Goal: Check status: Check status

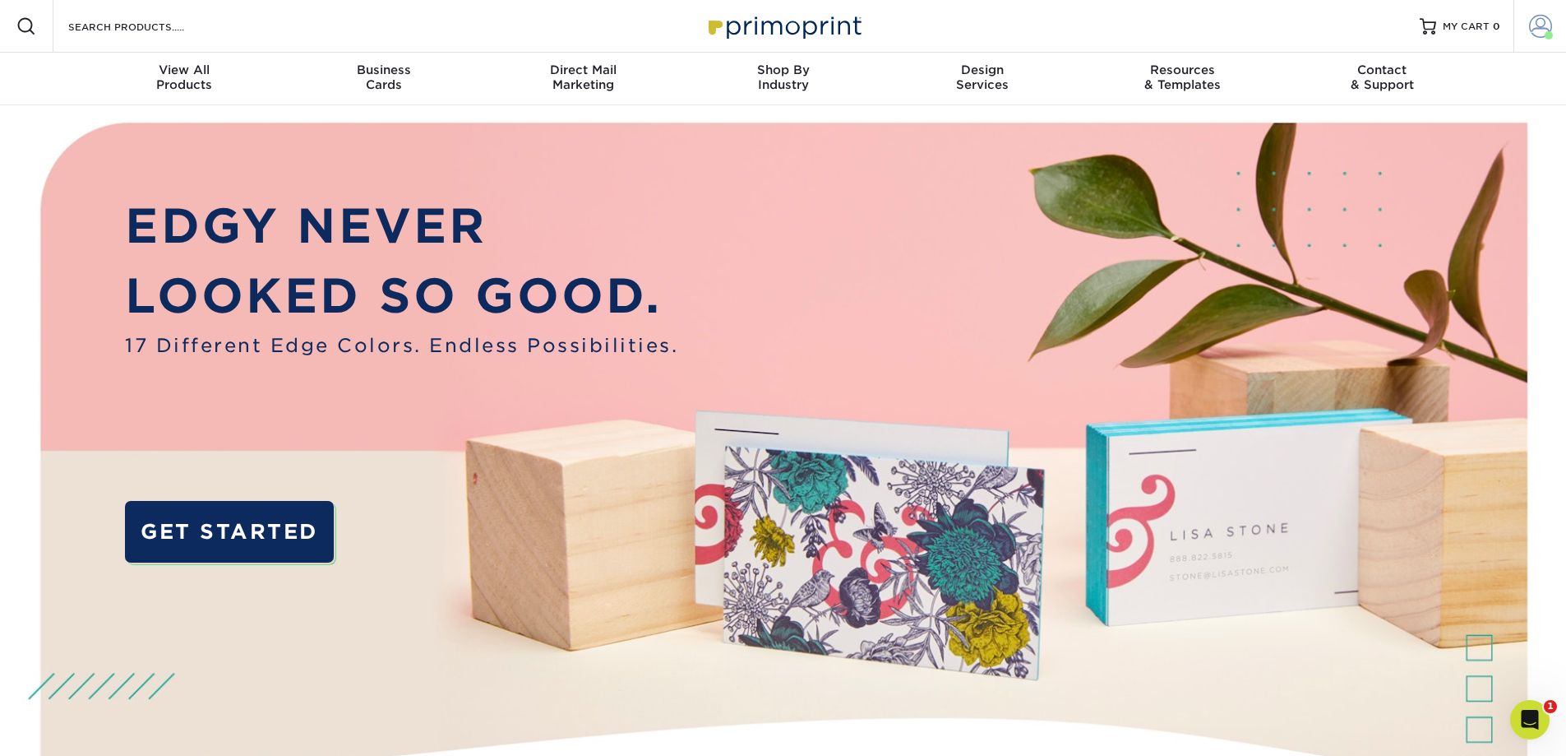
click at [1551, 26] on span at bounding box center [1540, 26] width 23 height 23
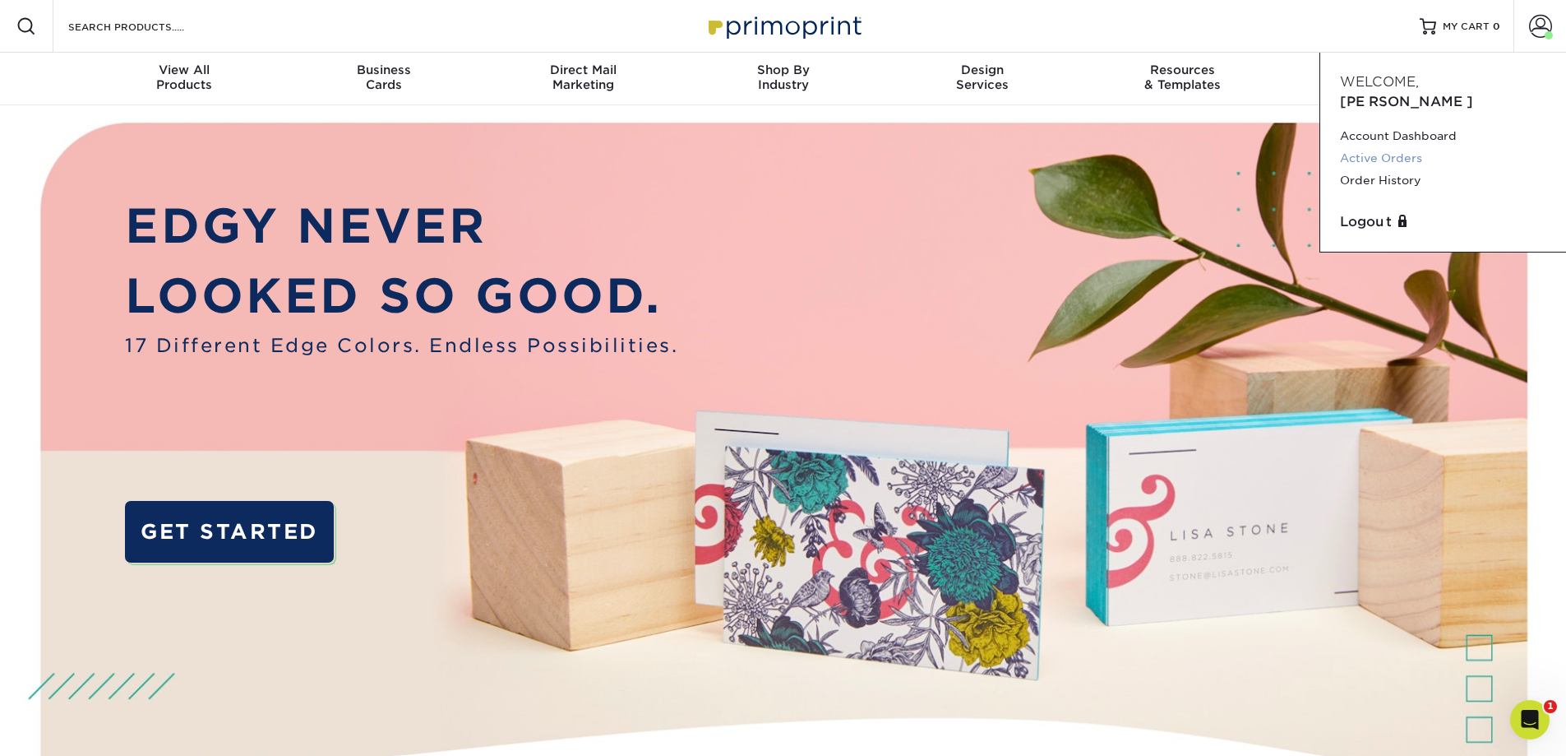
click at [1405, 147] on link "Active Orders" at bounding box center [1443, 158] width 206 height 22
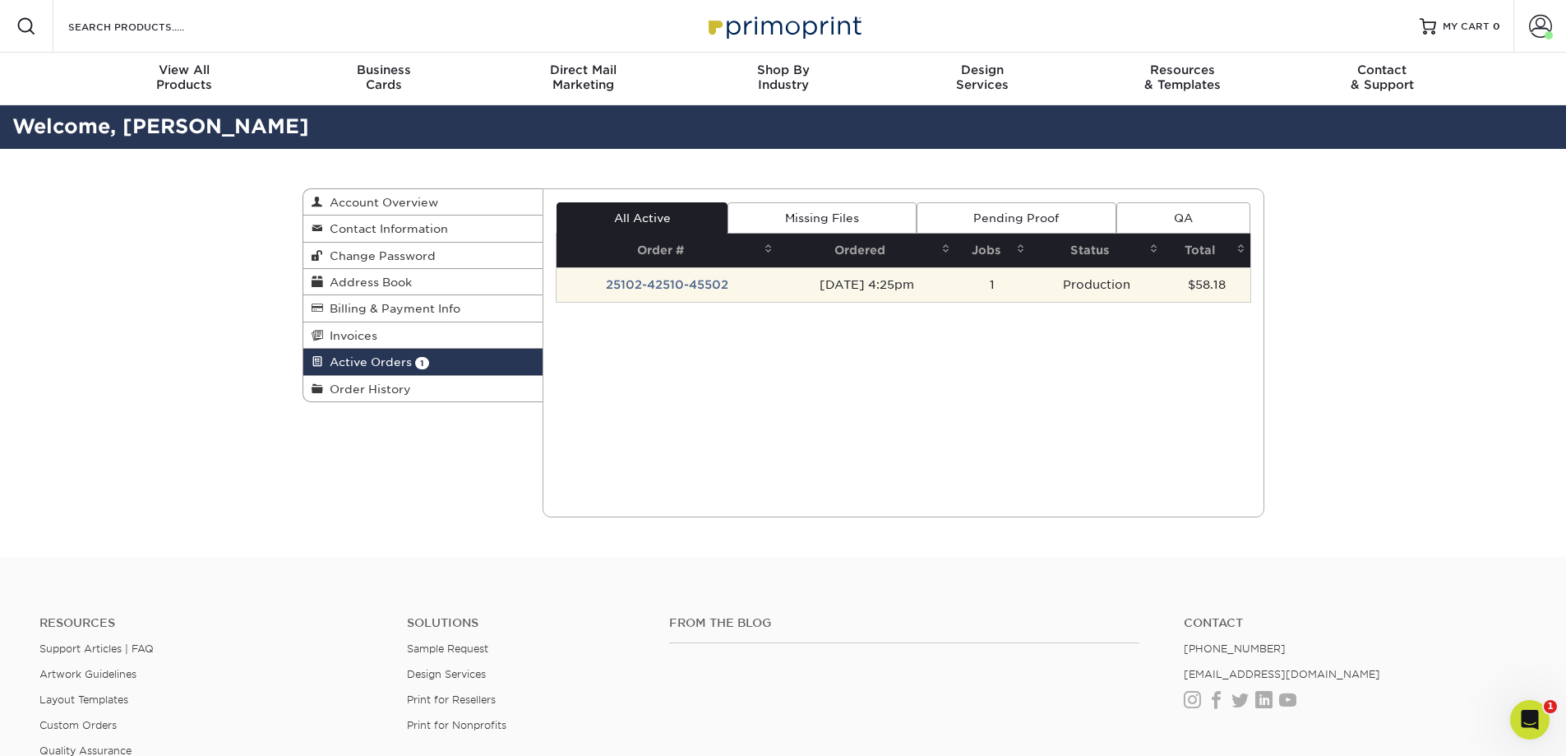
click at [683, 289] on td "25102-42510-45502" at bounding box center [667, 284] width 221 height 35
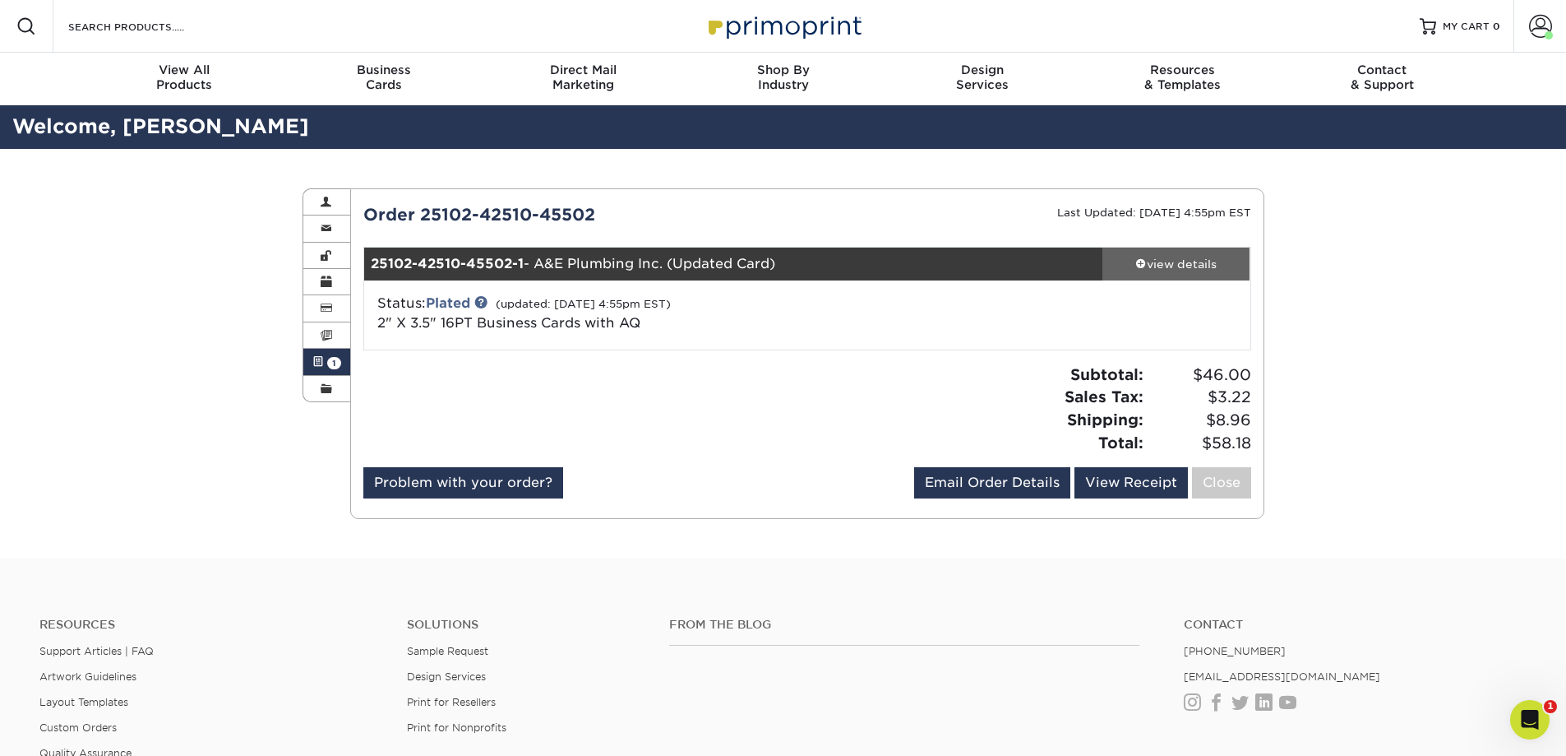
click at [1183, 258] on div "view details" at bounding box center [1177, 264] width 148 height 16
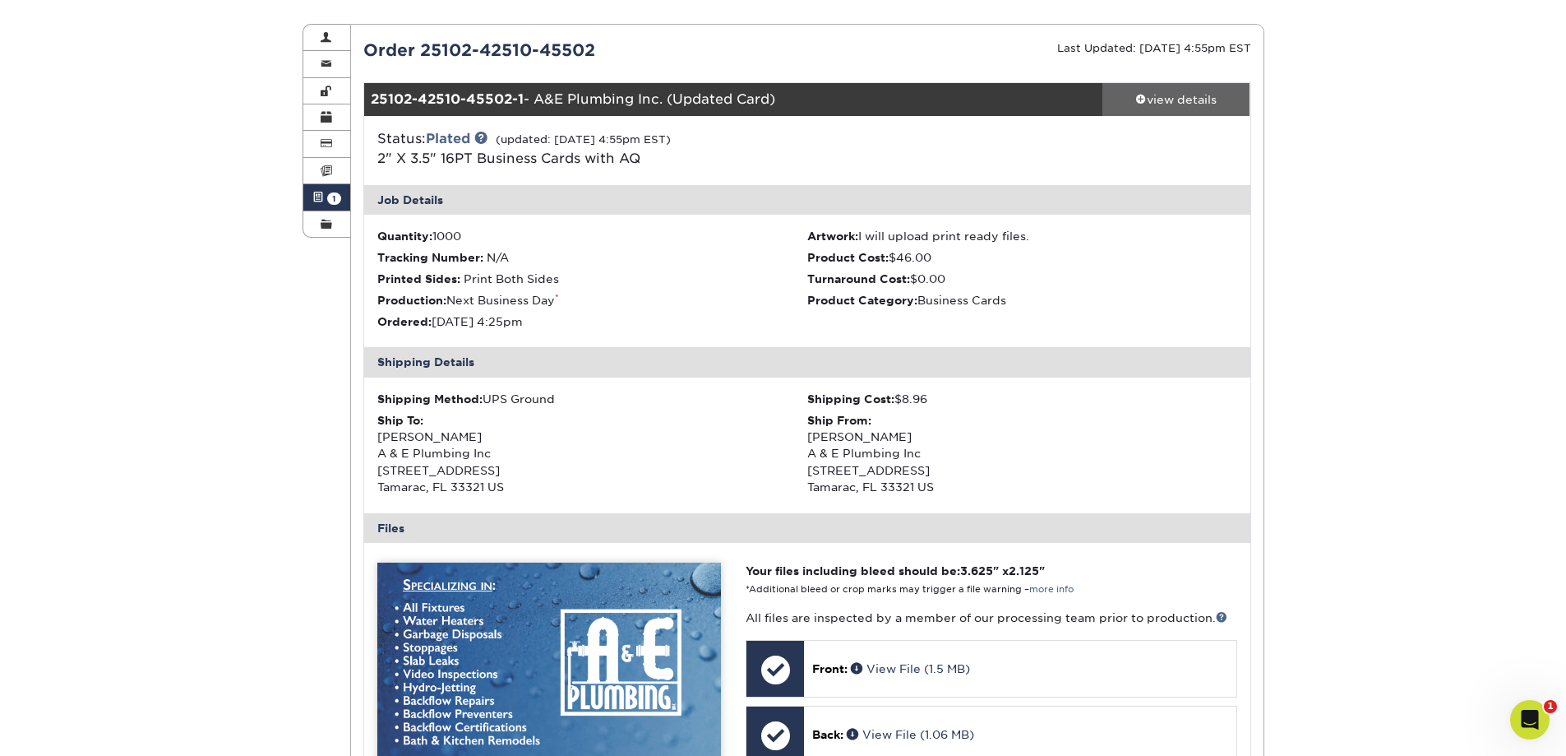
scroll to position [329, 0]
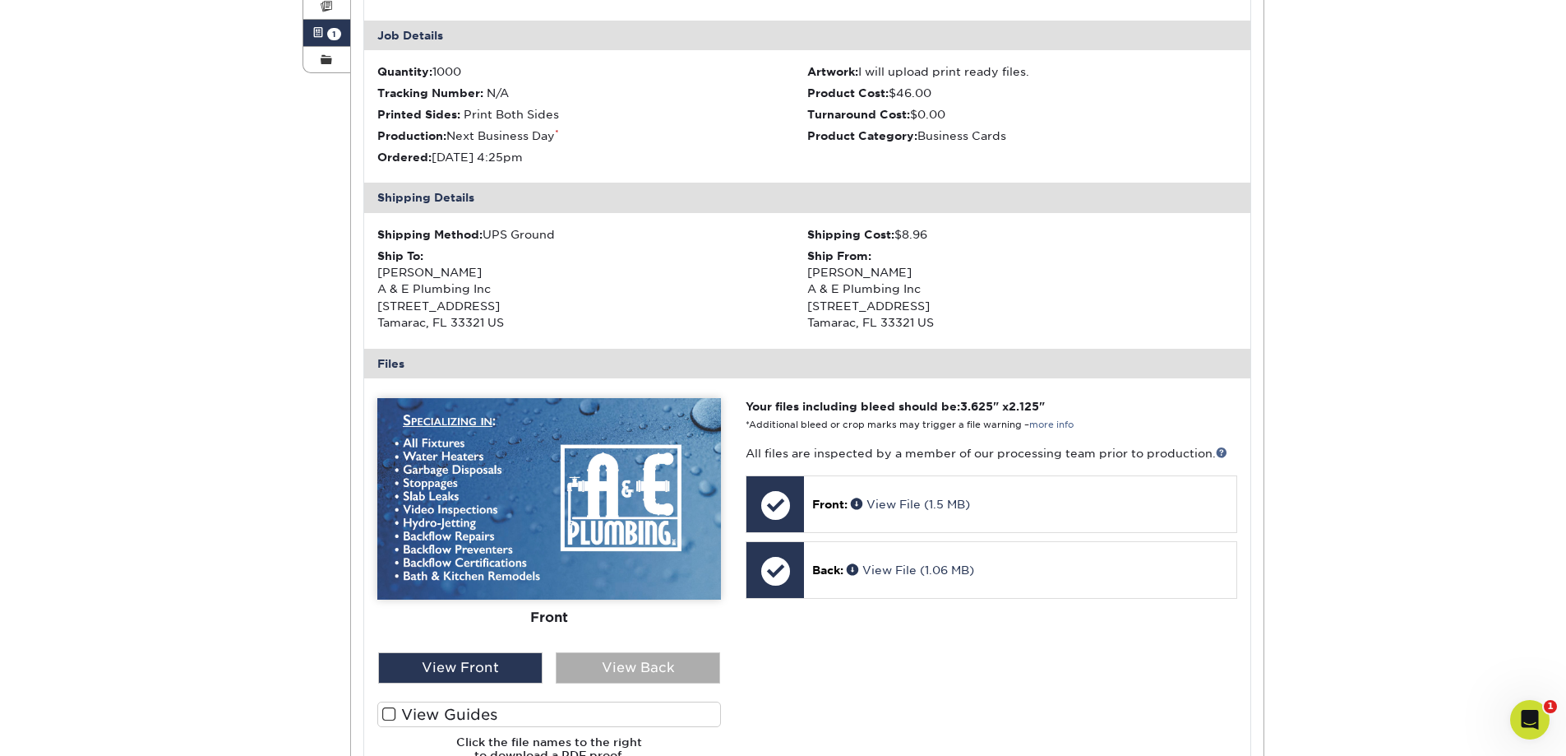
click at [669, 676] on div "View Back" at bounding box center [638, 667] width 164 height 31
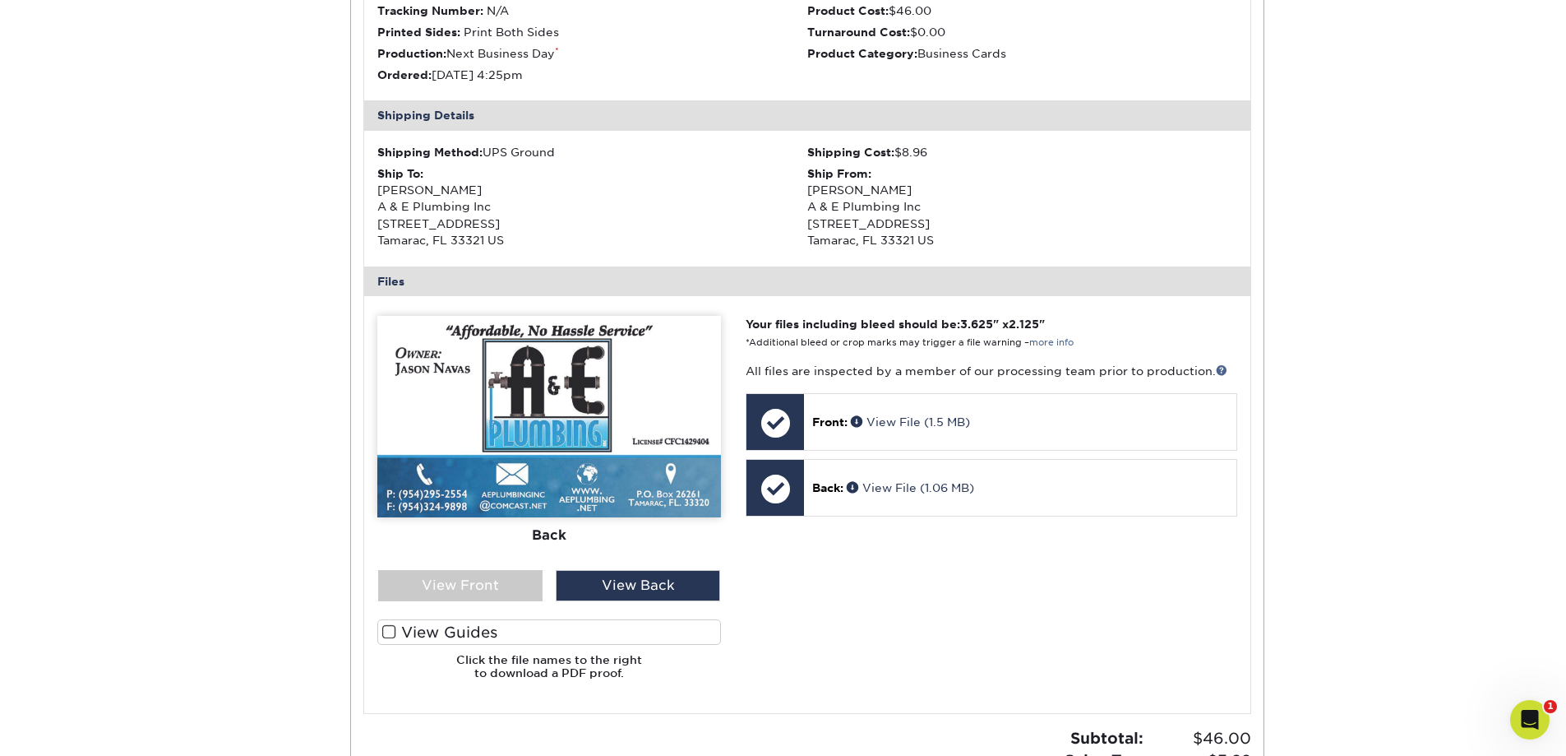
scroll to position [0, 0]
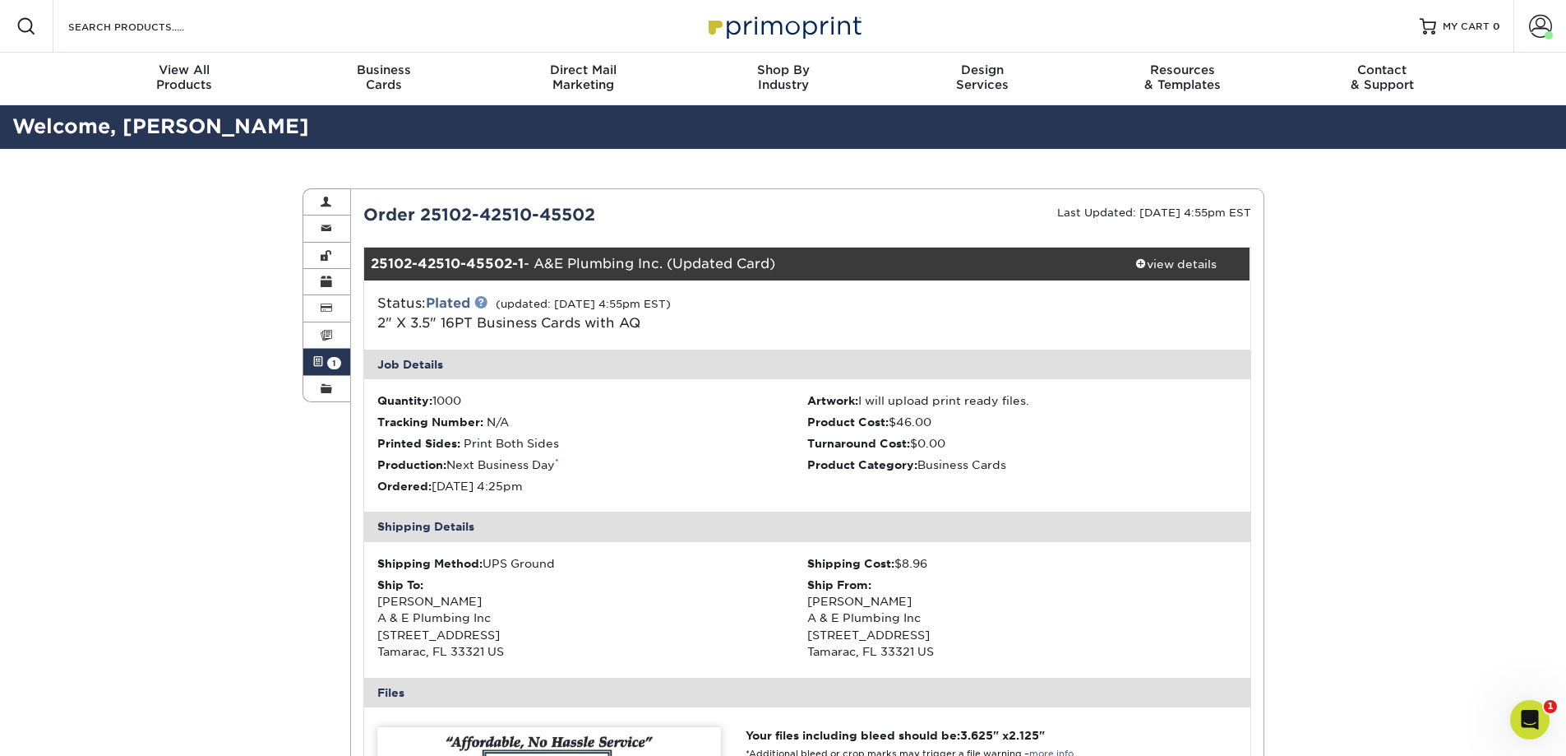
click at [487, 300] on link at bounding box center [480, 301] width 13 height 13
click at [339, 359] on span "1" at bounding box center [334, 363] width 14 height 12
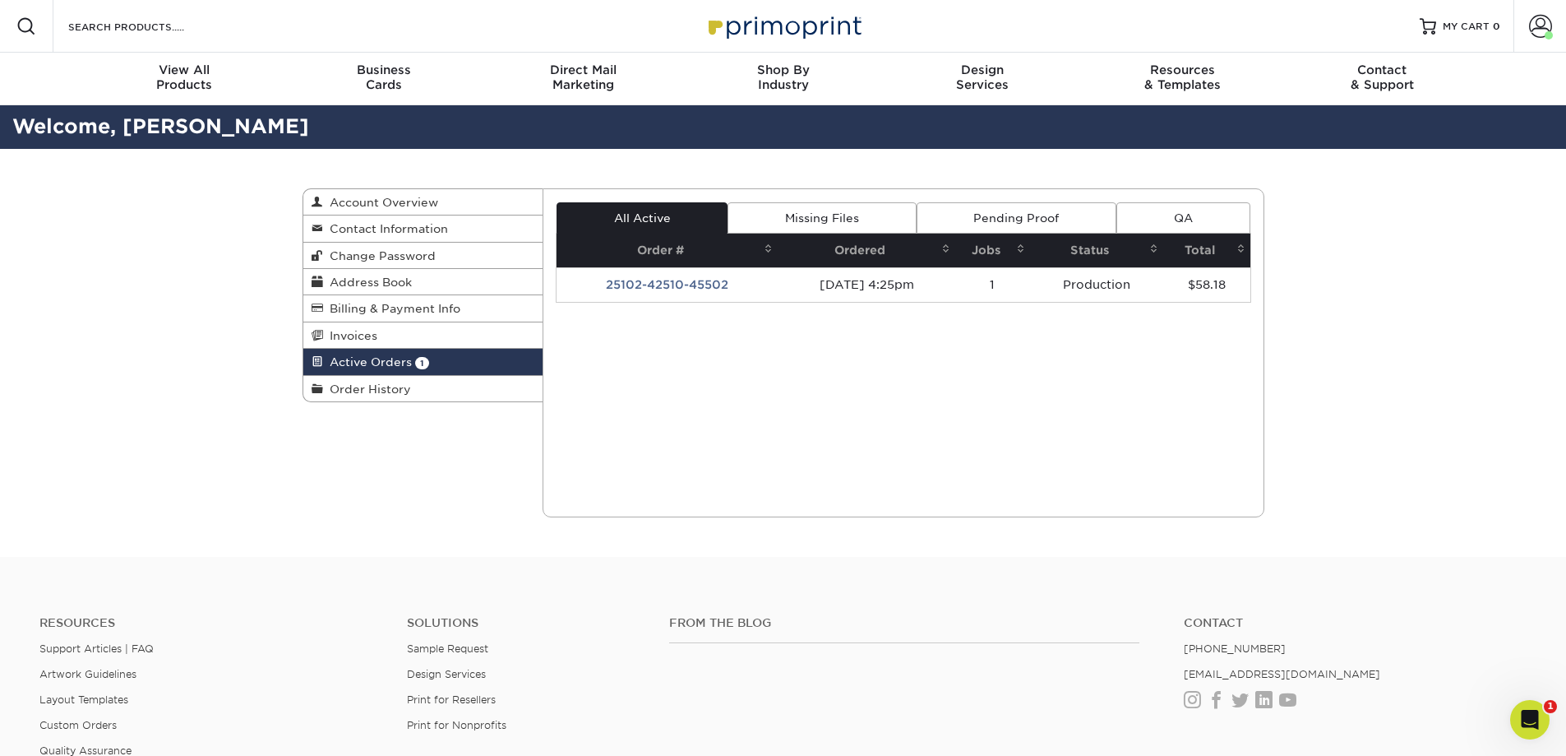
click at [817, 217] on link "Missing Files" at bounding box center [822, 217] width 188 height 31
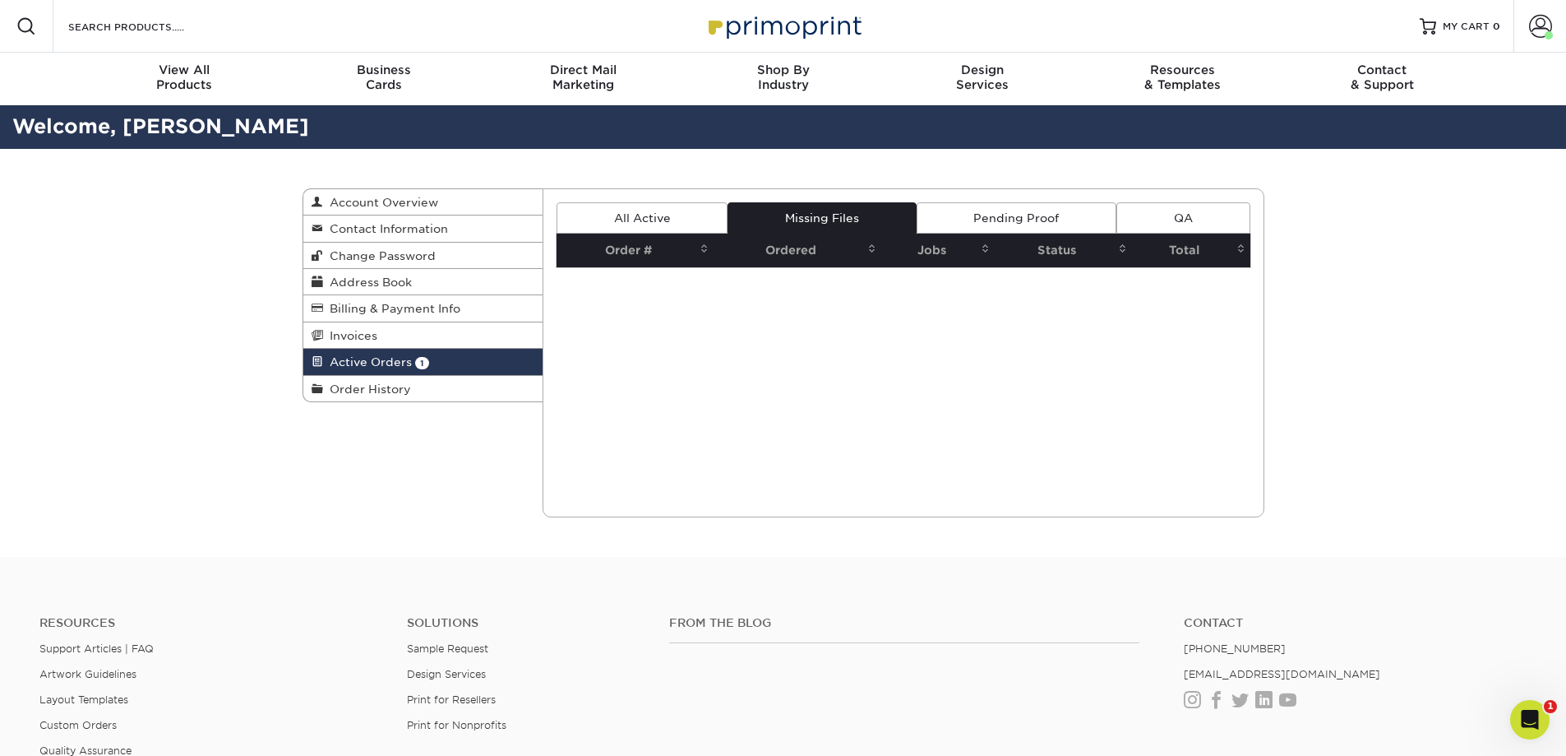
click at [1018, 212] on link "Pending Proof" at bounding box center [1017, 217] width 200 height 31
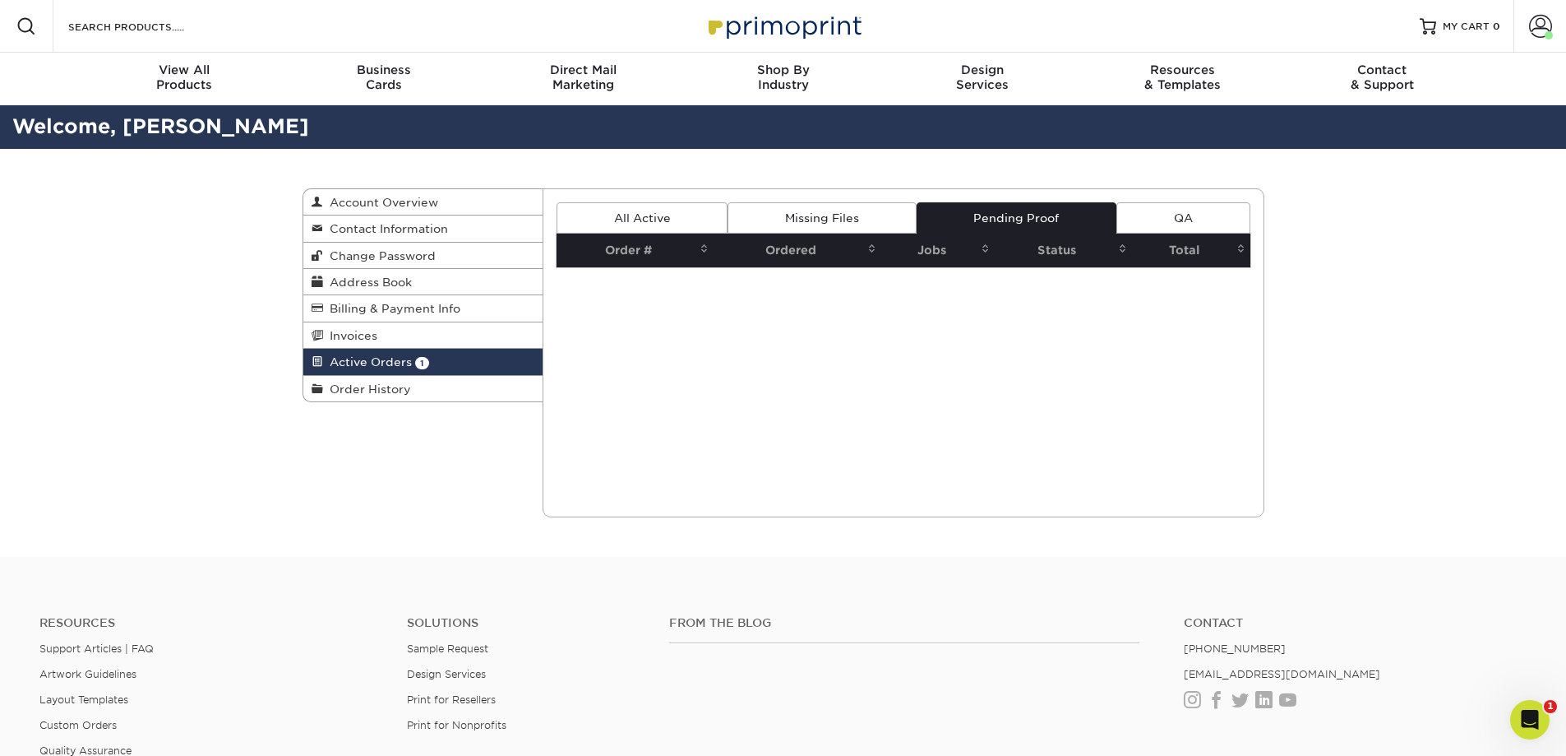
click at [1160, 216] on link "QA" at bounding box center [1183, 217] width 133 height 31
click at [652, 214] on link "All Active" at bounding box center [642, 217] width 171 height 31
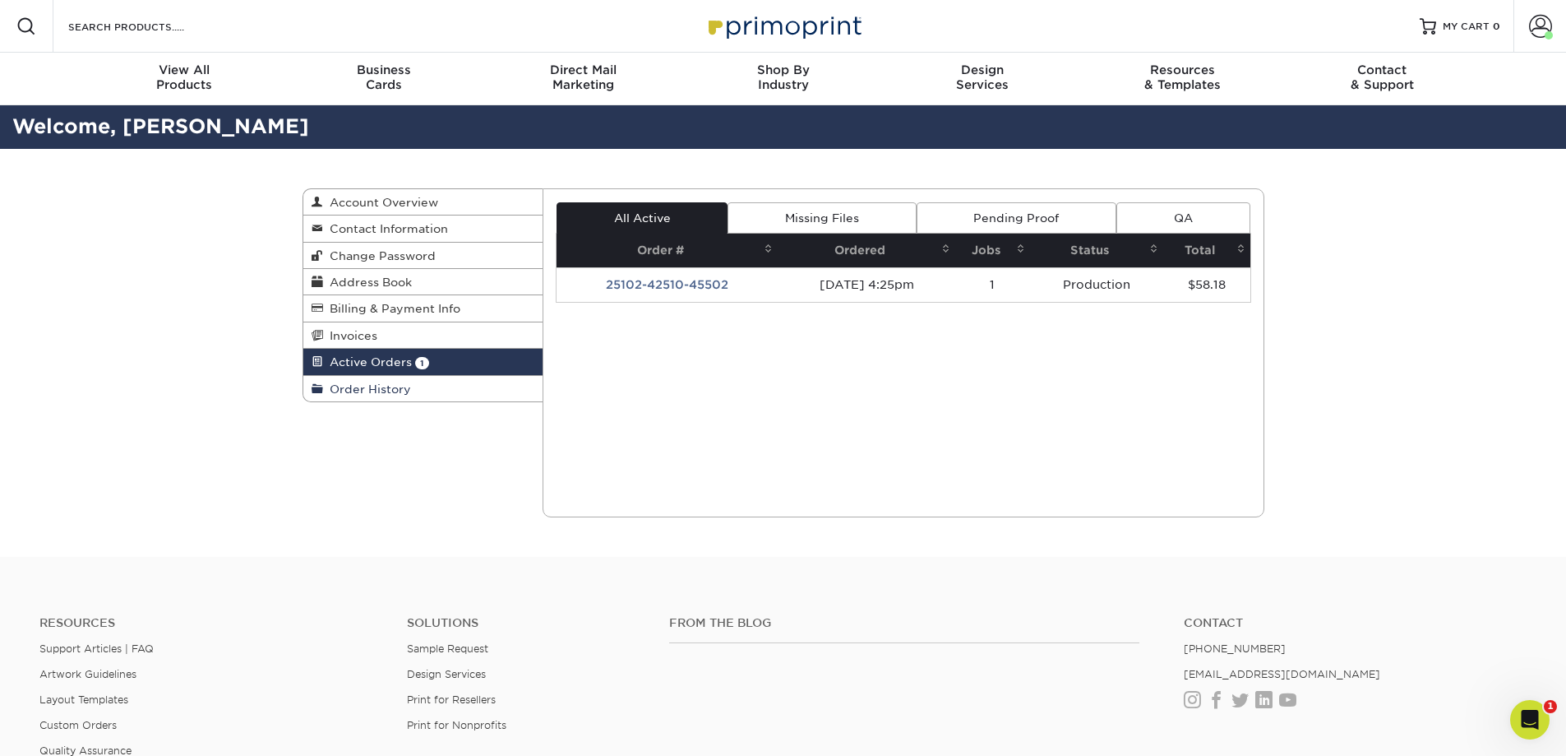
click at [383, 391] on span "Order History" at bounding box center [367, 388] width 88 height 13
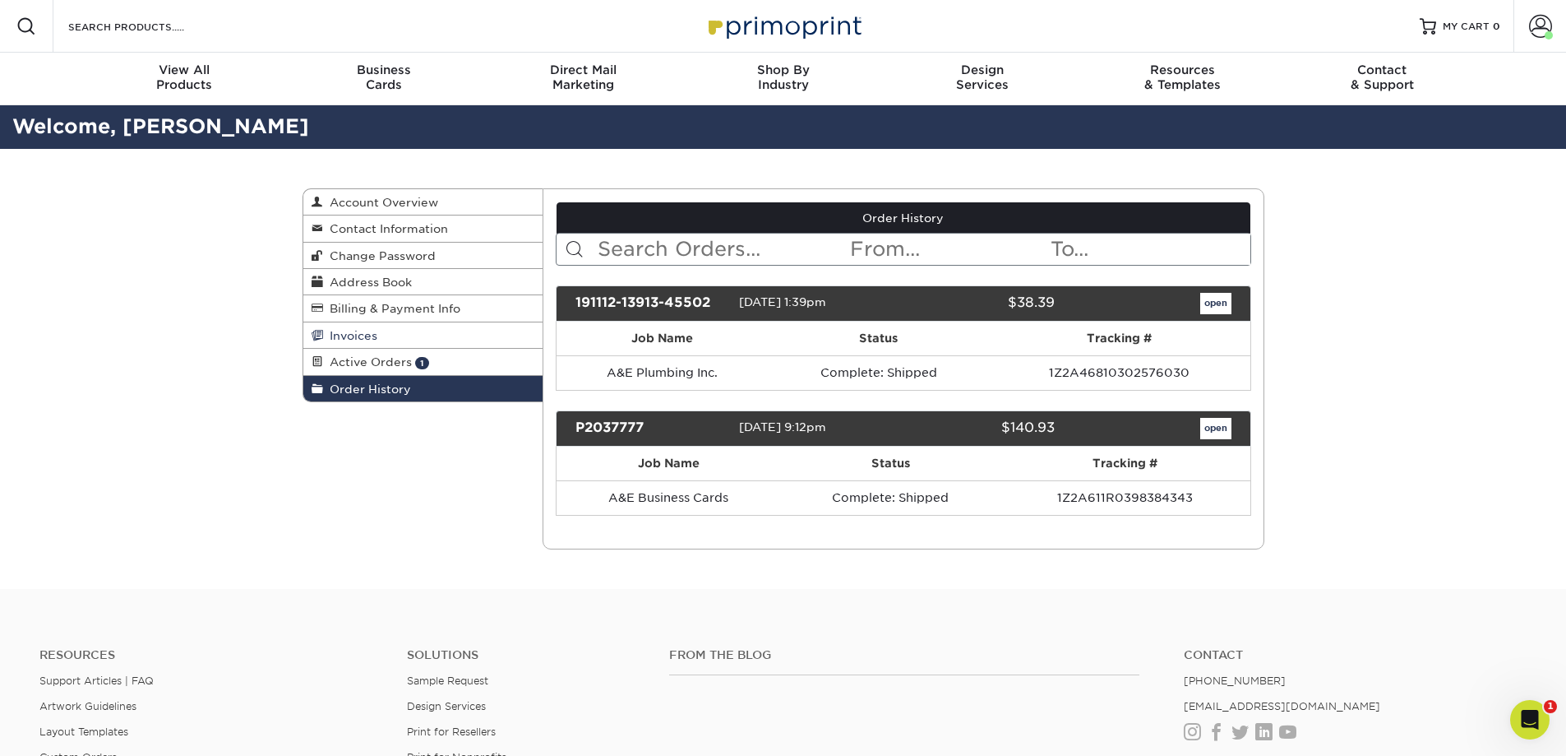
click at [346, 340] on span "Invoices" at bounding box center [350, 335] width 54 height 13
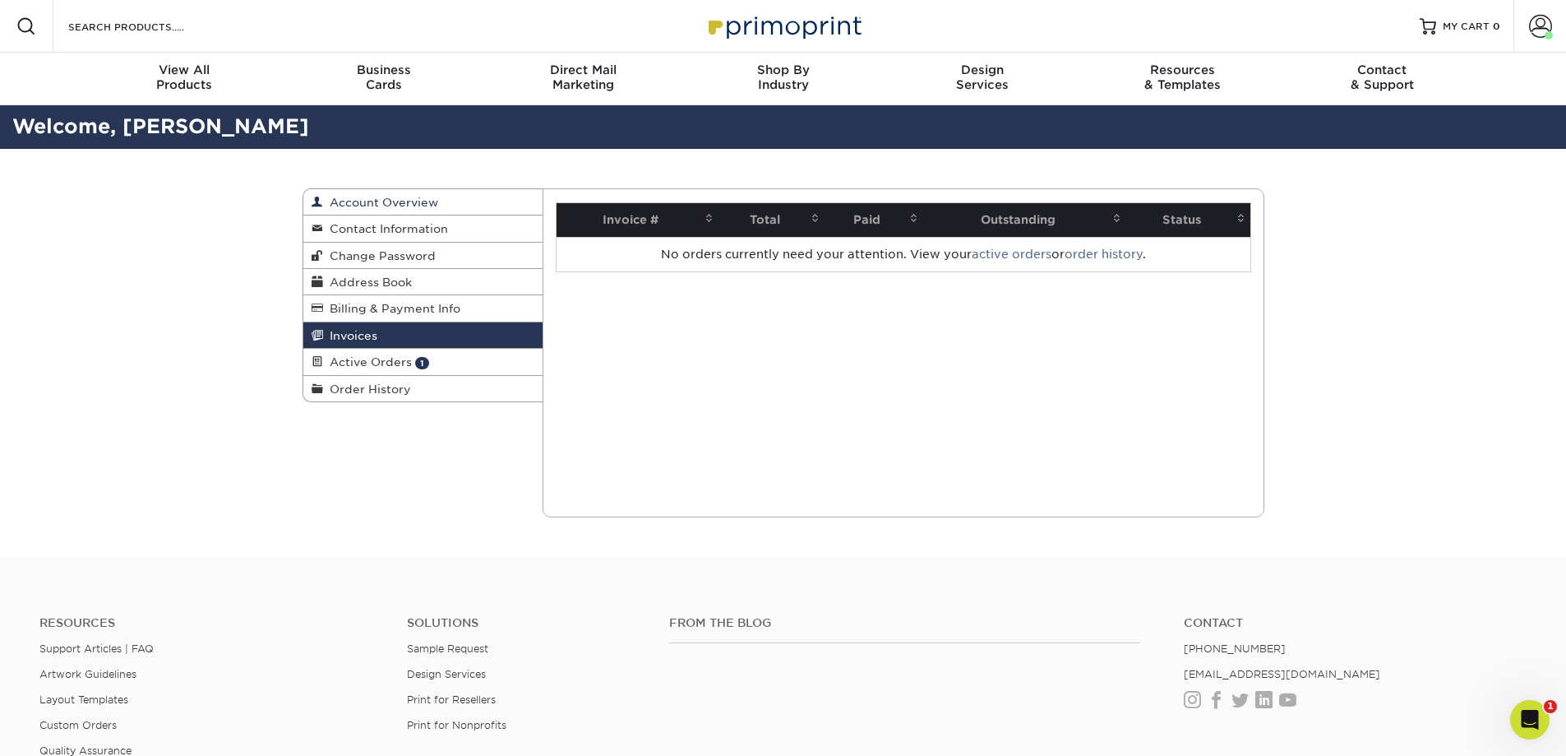
click at [371, 198] on span "Account Overview" at bounding box center [380, 202] width 115 height 13
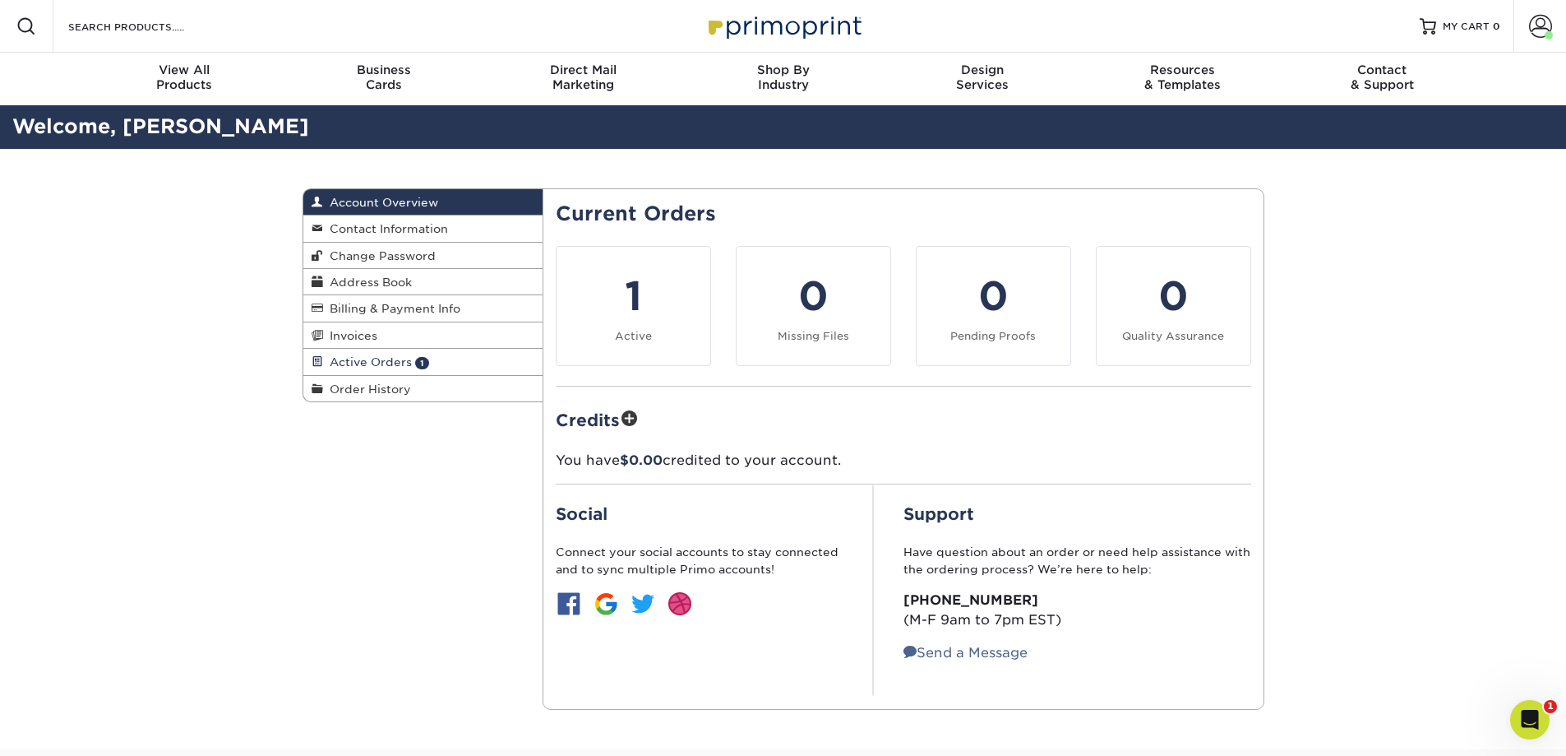
click at [359, 363] on span "Active Orders" at bounding box center [367, 361] width 89 height 13
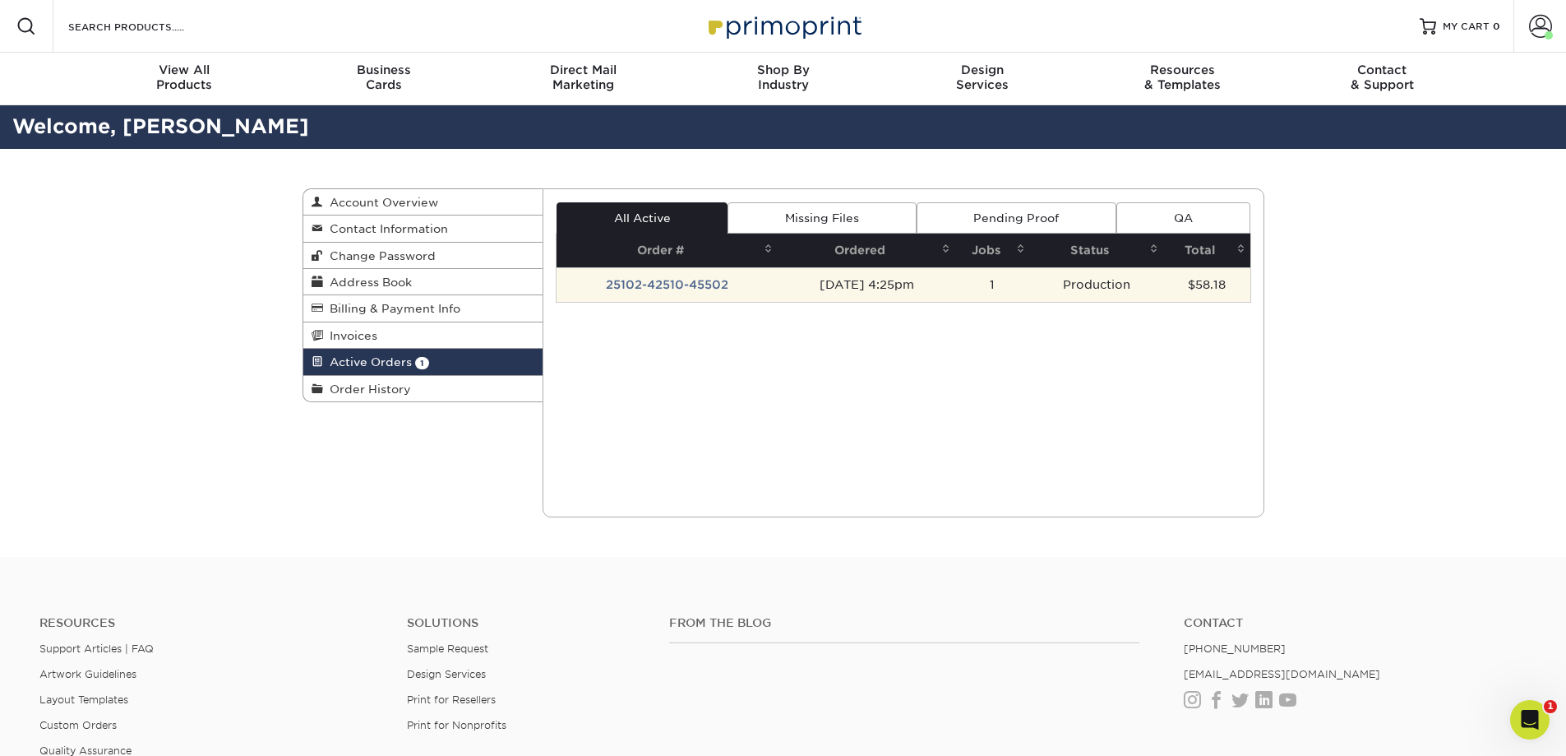
click at [663, 289] on td "25102-42510-45502" at bounding box center [667, 284] width 221 height 35
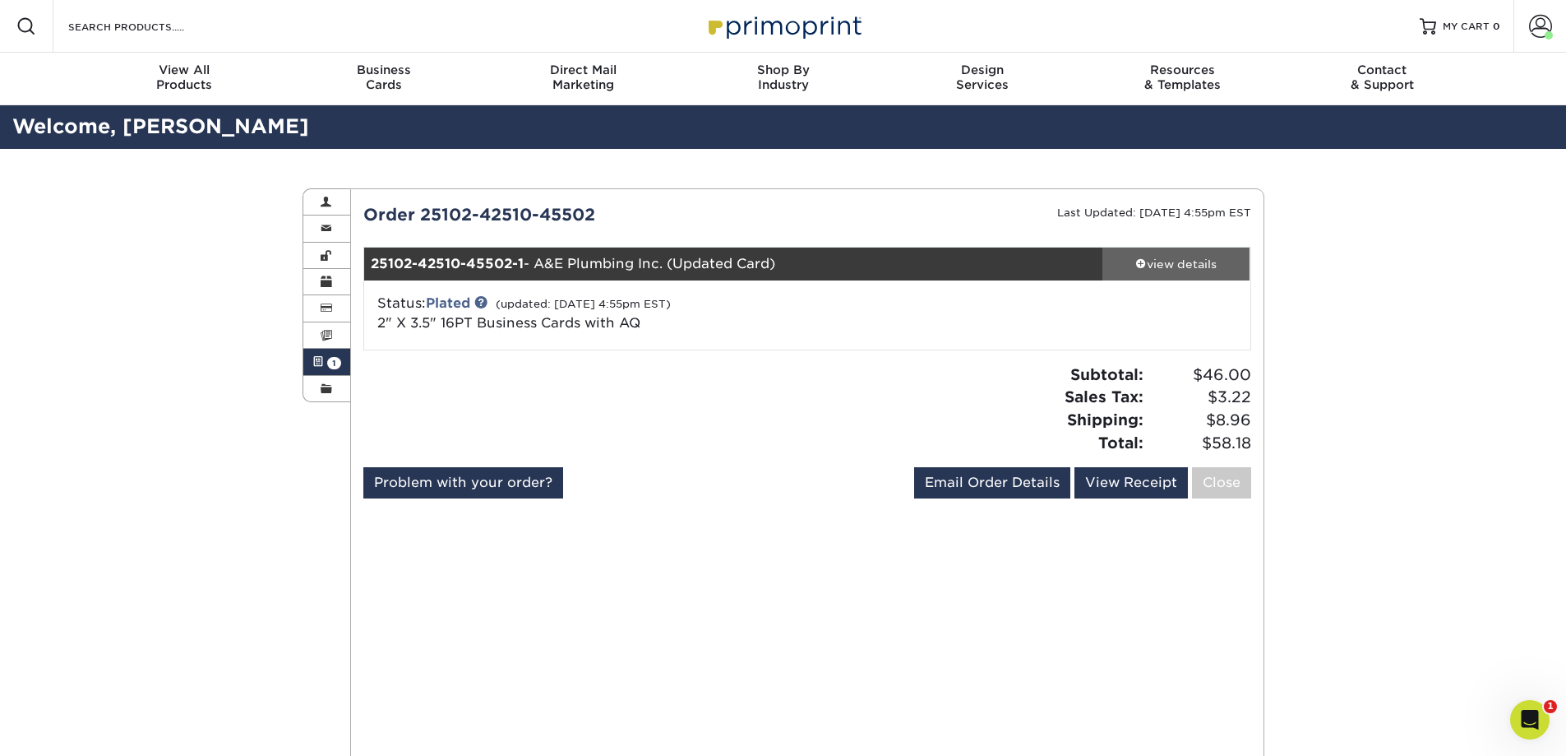
click at [1187, 257] on div "view details" at bounding box center [1177, 264] width 148 height 16
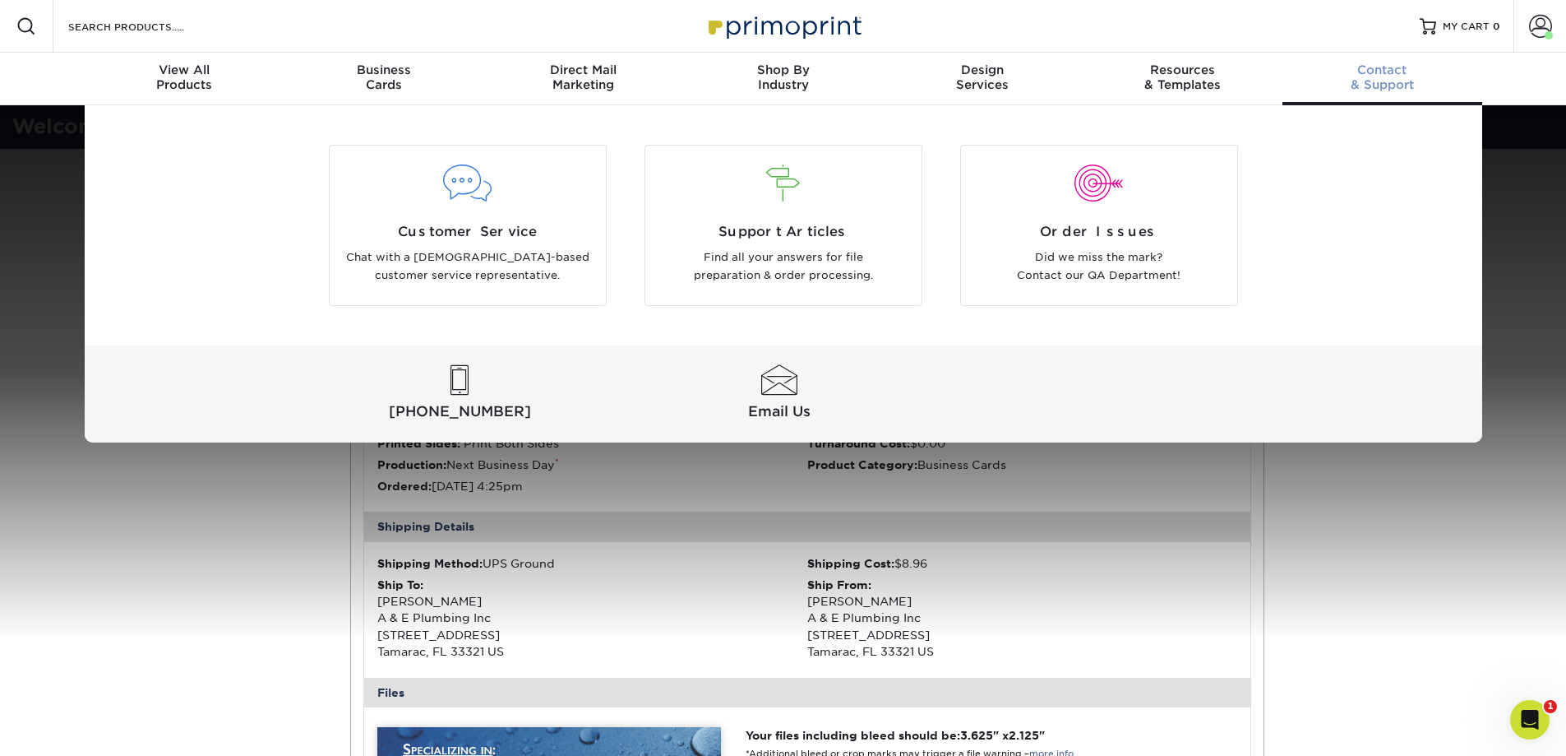
click at [1400, 70] on span "Contact" at bounding box center [1383, 69] width 200 height 15
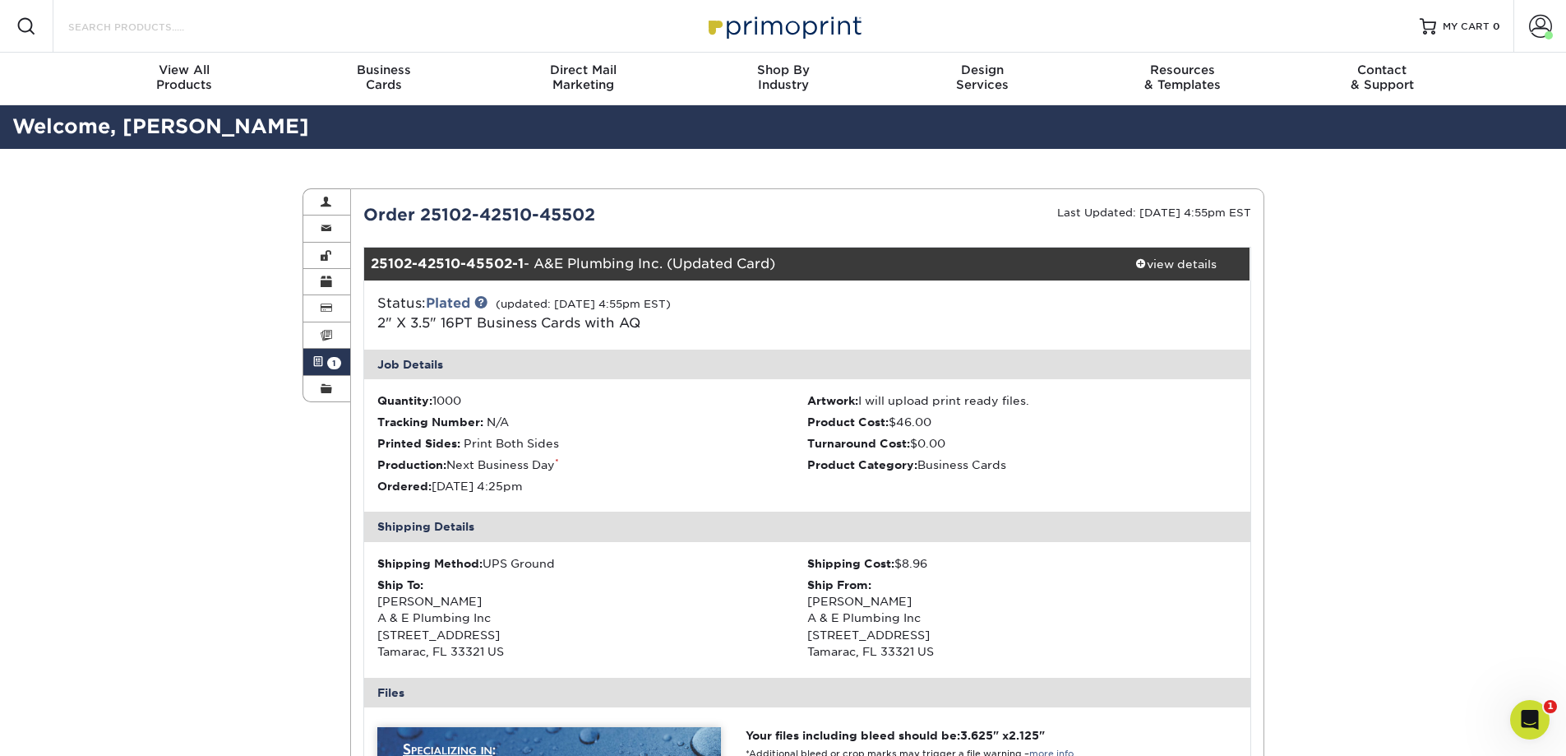
click at [122, 26] on input "Search Products" at bounding box center [147, 26] width 160 height 20
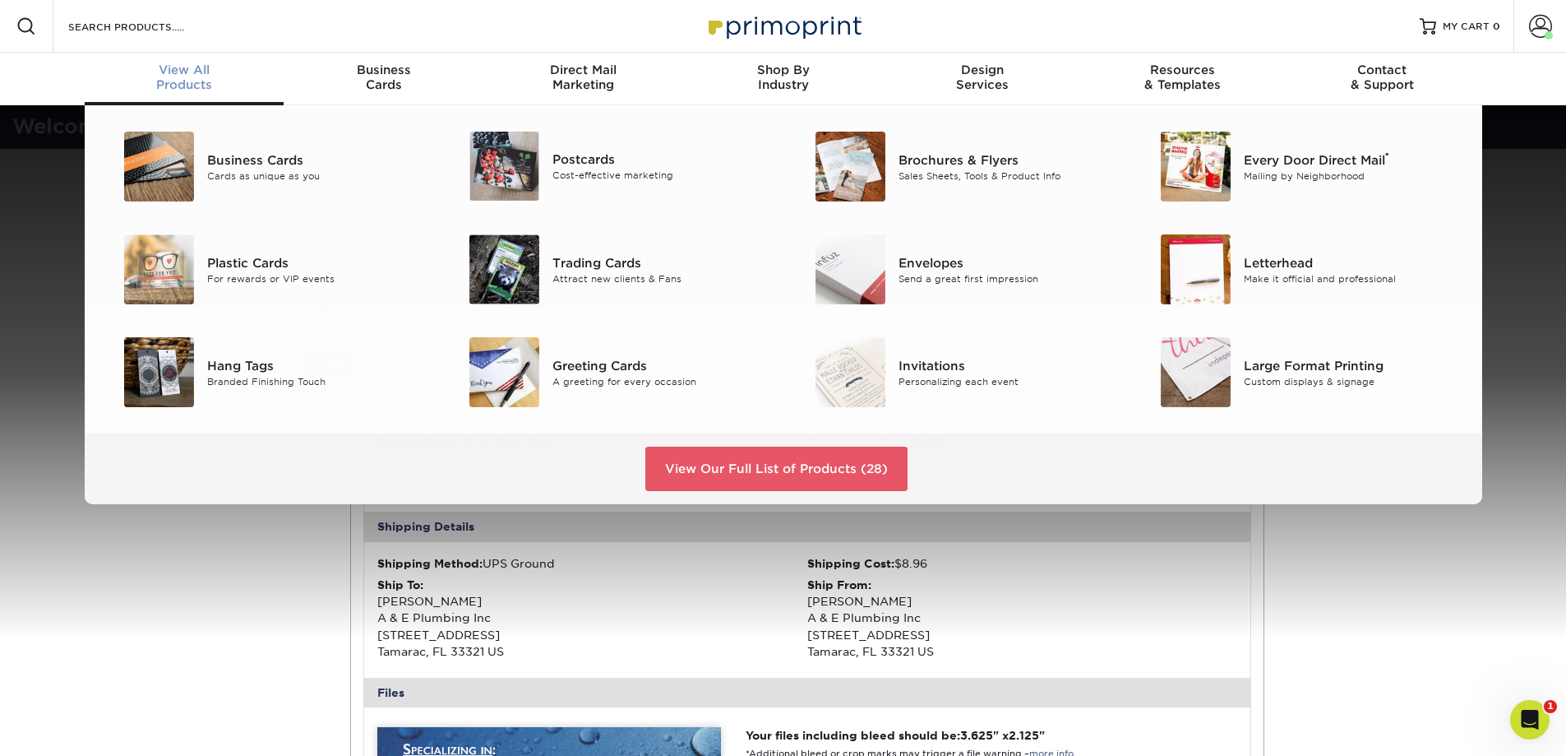
click at [199, 91] on div "View All Products" at bounding box center [185, 77] width 200 height 30
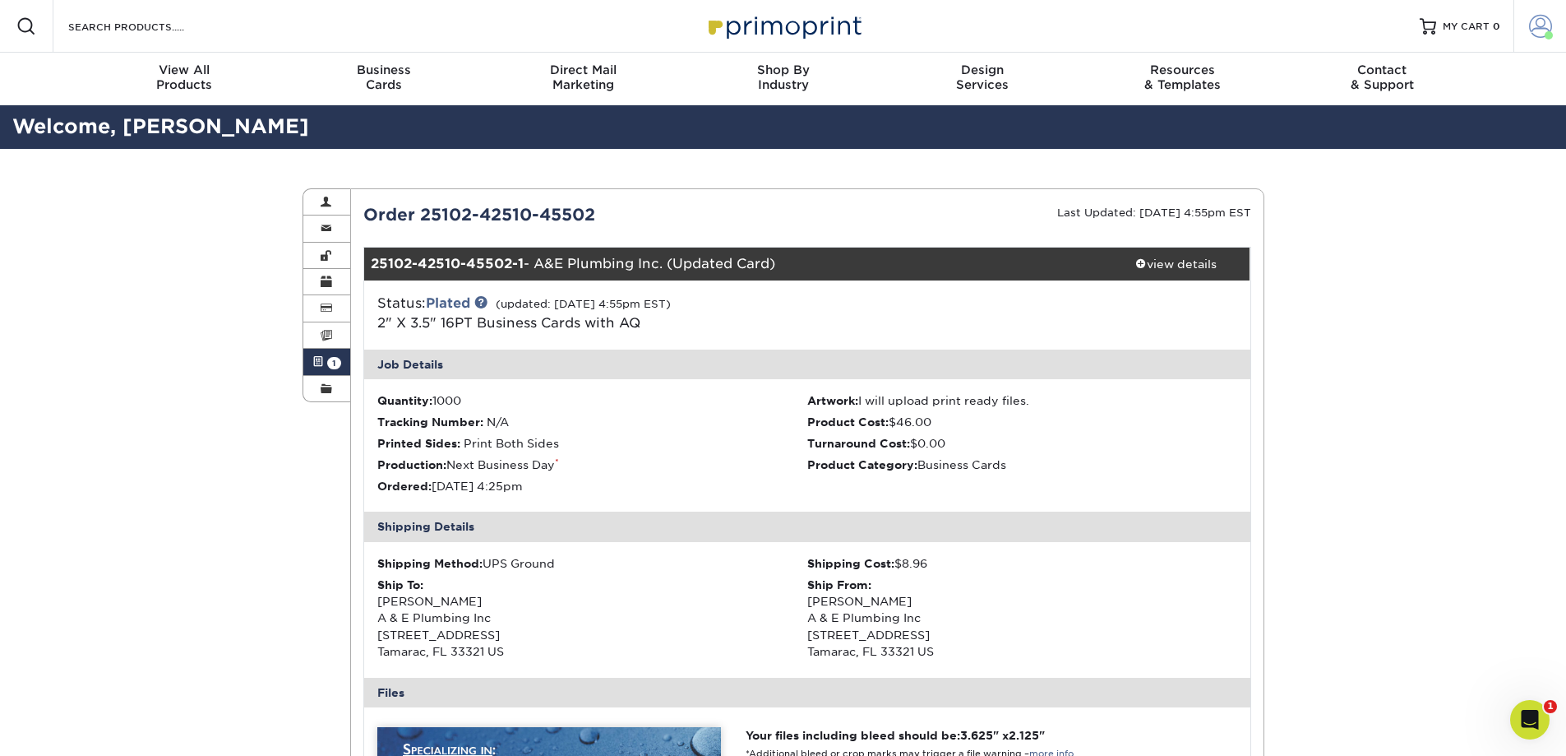
click at [1546, 30] on span at bounding box center [1540, 26] width 23 height 23
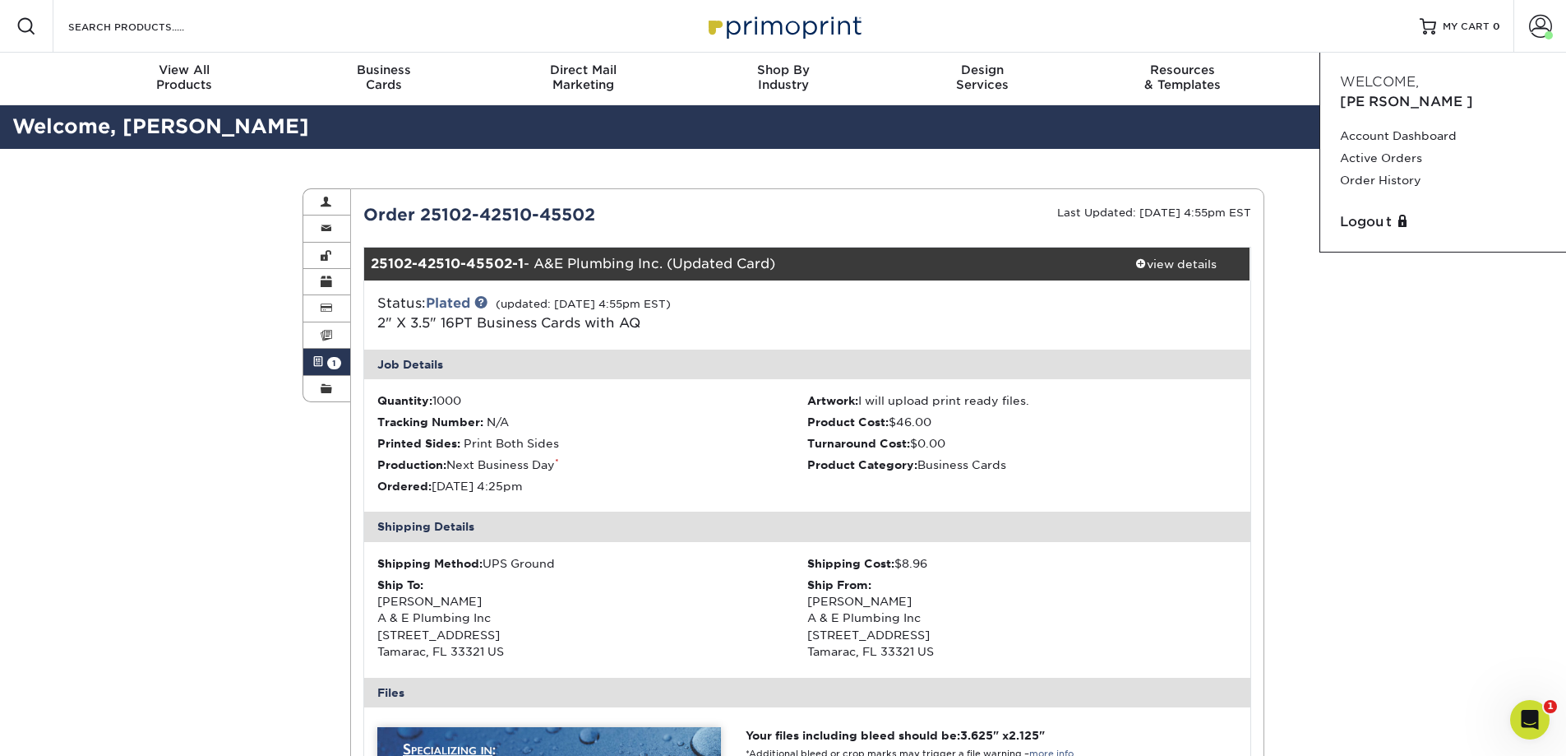
drag, startPoint x: 1456, startPoint y: 410, endPoint x: 1469, endPoint y: 385, distance: 28.7
click at [1456, 409] on div "Active Orders Account Overview Contact Information Change Password Address Book…" at bounding box center [783, 741] width 1566 height 1184
